Goal: Task Accomplishment & Management: Manage account settings

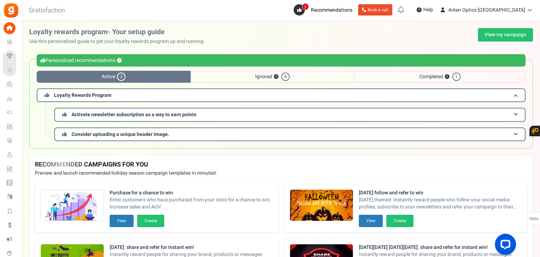
click at [19, 151] on link "Users" at bounding box center [11, 155] width 16 height 12
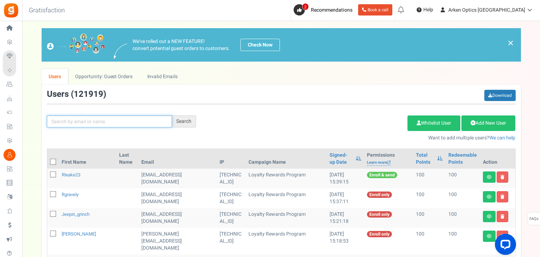
click at [120, 120] on input "text" at bounding box center [109, 122] width 125 height 12
paste input "[EMAIL_ADDRESS][DOMAIN_NAME]"
type input "[EMAIL_ADDRESS][DOMAIN_NAME]"
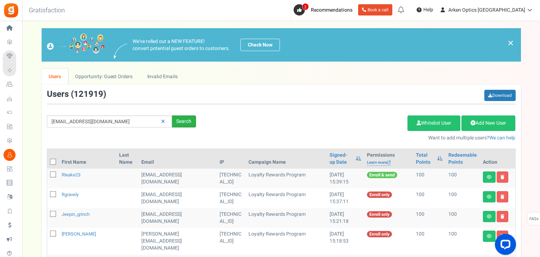
click at [184, 123] on div "Search" at bounding box center [184, 122] width 24 height 12
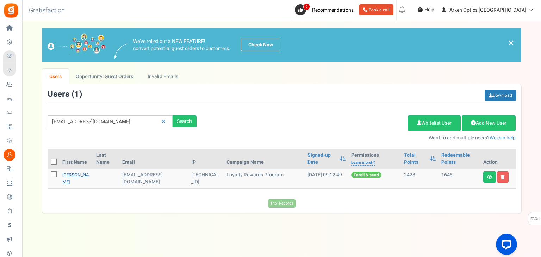
click at [66, 175] on link "[PERSON_NAME]" at bounding box center [75, 179] width 27 height 14
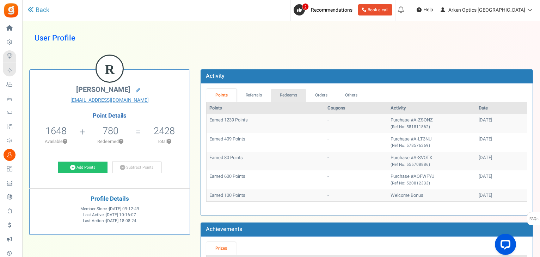
click at [284, 96] on link "Redeems" at bounding box center [288, 95] width 35 height 13
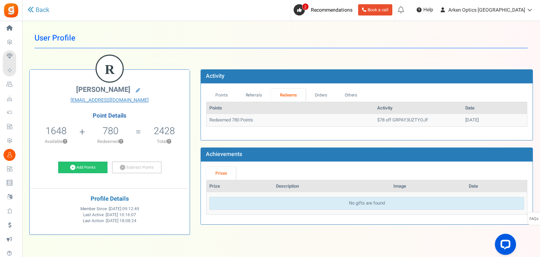
click at [14, 157] on icon at bounding box center [10, 155] width 12 height 12
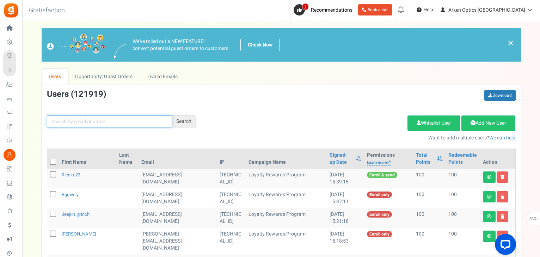
click at [144, 123] on input "text" at bounding box center [109, 122] width 125 height 12
paste input "[EMAIL_ADDRESS][DOMAIN_NAME]"
type input "[EMAIL_ADDRESS][DOMAIN_NAME]"
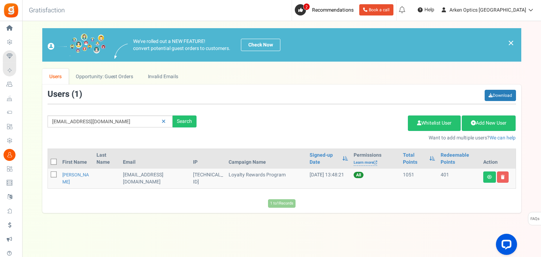
click at [82, 173] on td "[PERSON_NAME]" at bounding box center [77, 179] width 34 height 20
click at [75, 175] on link "[PERSON_NAME]" at bounding box center [75, 179] width 27 height 14
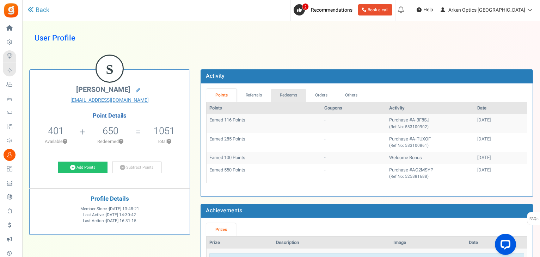
click at [297, 92] on link "Redeems" at bounding box center [288, 95] width 35 height 13
